Goal: Obtain resource: Download file/media

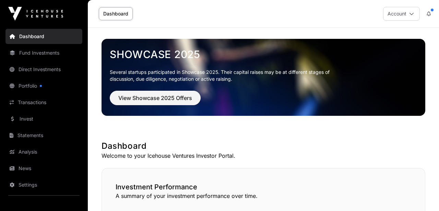
click at [411, 13] on icon at bounding box center [411, 13] width 5 height 5
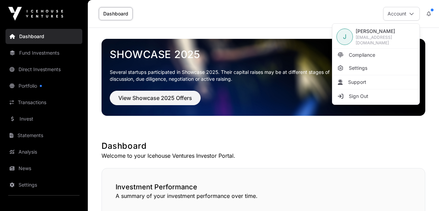
click at [54, 55] on link "Fund Investments" at bounding box center [43, 52] width 77 height 15
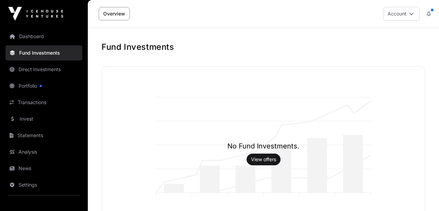
click at [54, 55] on link "Fund Investments" at bounding box center [43, 52] width 77 height 15
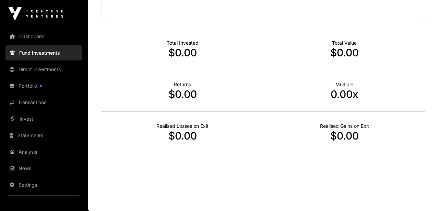
scroll to position [206, 0]
click at [38, 84] on link "Portfolio" at bounding box center [43, 85] width 77 height 15
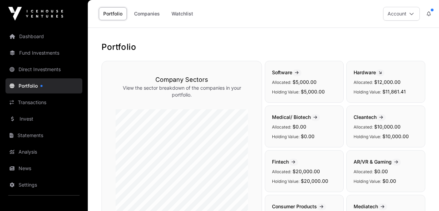
click at [141, 11] on link "Companies" at bounding box center [147, 13] width 35 height 13
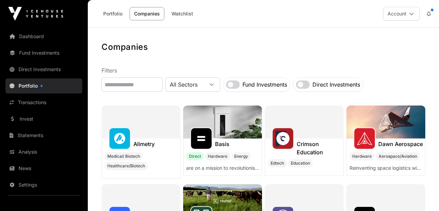
click at [117, 14] on link "Portfolio" at bounding box center [113, 13] width 28 height 13
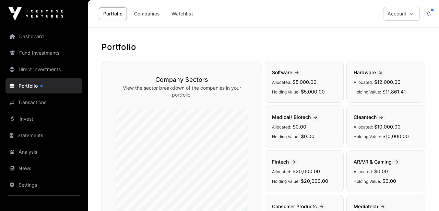
click at [35, 135] on link "Statements" at bounding box center [43, 135] width 77 height 15
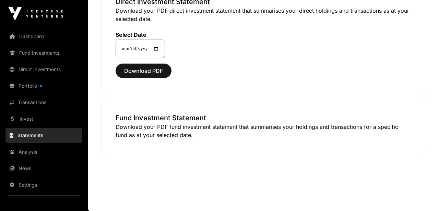
scroll to position [47, 0]
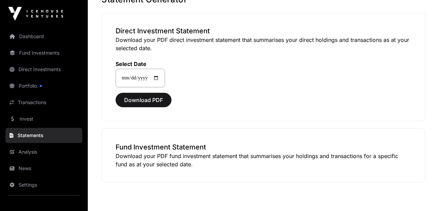
click at [162, 100] on span "Download PDF" at bounding box center [143, 100] width 39 height 8
click at [38, 82] on link "Portfolio" at bounding box center [43, 85] width 77 height 15
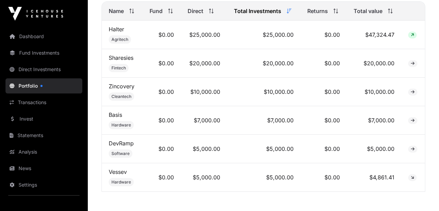
scroll to position [315, 0]
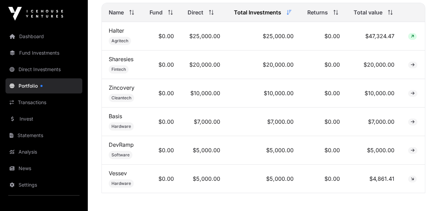
click at [48, 134] on link "Statements" at bounding box center [43, 135] width 77 height 15
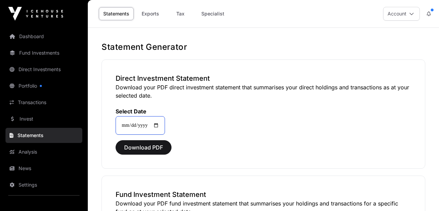
click at [137, 123] on input "**********" at bounding box center [140, 125] width 49 height 19
type input "**********"
click at [182, 152] on div "Download PDF" at bounding box center [264, 147] width 296 height 14
click at [159, 148] on span "Download PDF" at bounding box center [143, 147] width 39 height 8
